Goal: Find specific page/section: Find specific page/section

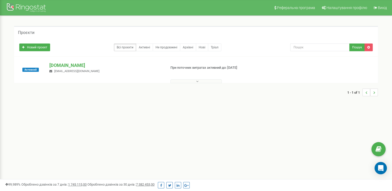
click at [74, 69] on div "ukrpas.com.ua press@paxukraina.com" at bounding box center [106, 67] width 120 height 11
click at [74, 66] on p "[DOMAIN_NAME]" at bounding box center [105, 65] width 113 height 7
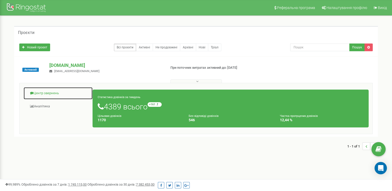
click at [51, 93] on link "Центр звернень" at bounding box center [57, 93] width 69 height 13
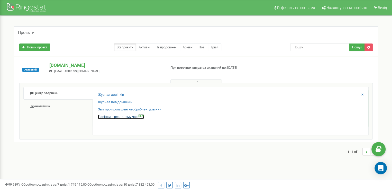
click at [110, 114] on link "Дзвінки в реальному часі NEW" at bounding box center [121, 116] width 46 height 5
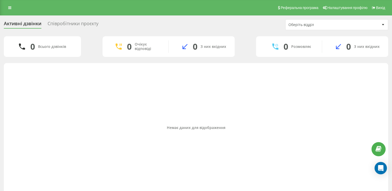
drag, startPoint x: 0, startPoint y: 0, endPoint x: 148, endPoint y: 140, distance: 203.3
click at [146, 91] on div "Немає даних для відображення" at bounding box center [196, 128] width 376 height 124
